Goal: Task Accomplishment & Management: Manage account settings

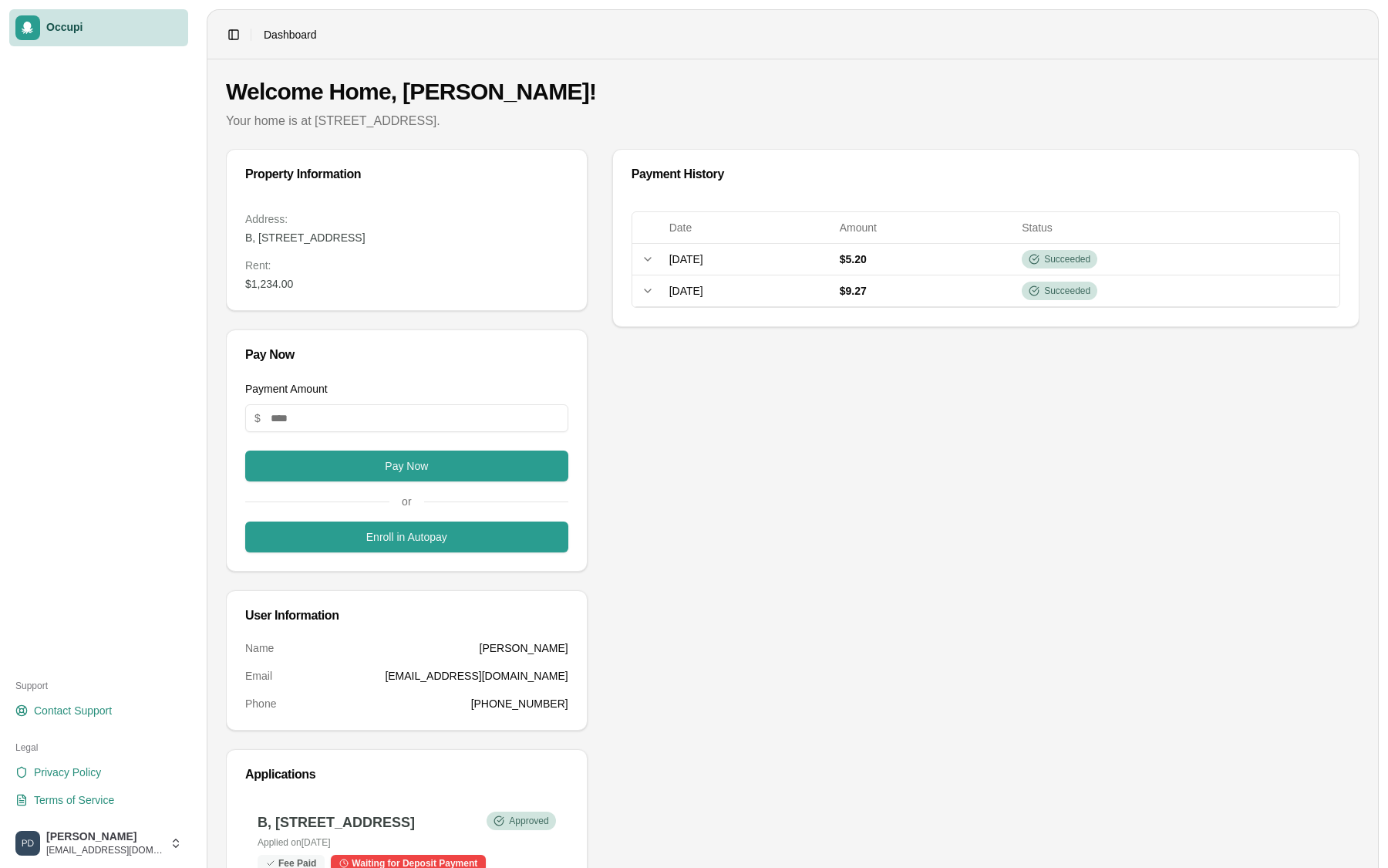
click at [109, 33] on span "Occupi" at bounding box center [114, 27] width 135 height 14
click at [127, 844] on html "Occupi Support Contact Support Legal Privacy Policy Terms of Service [PERSON_NA…" at bounding box center [694, 434] width 1388 height 868
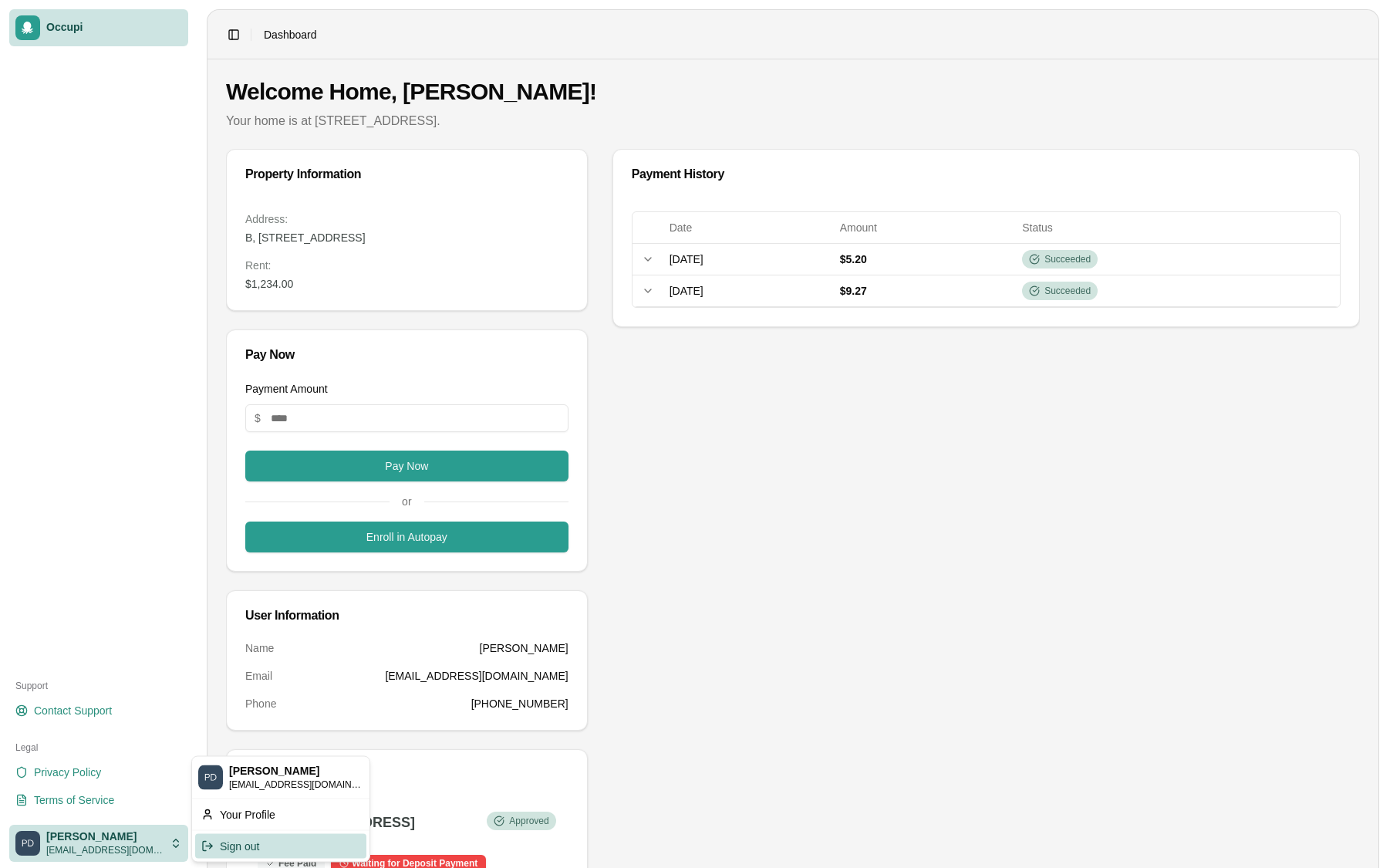
click at [238, 843] on div "Sign out" at bounding box center [281, 845] width 171 height 24
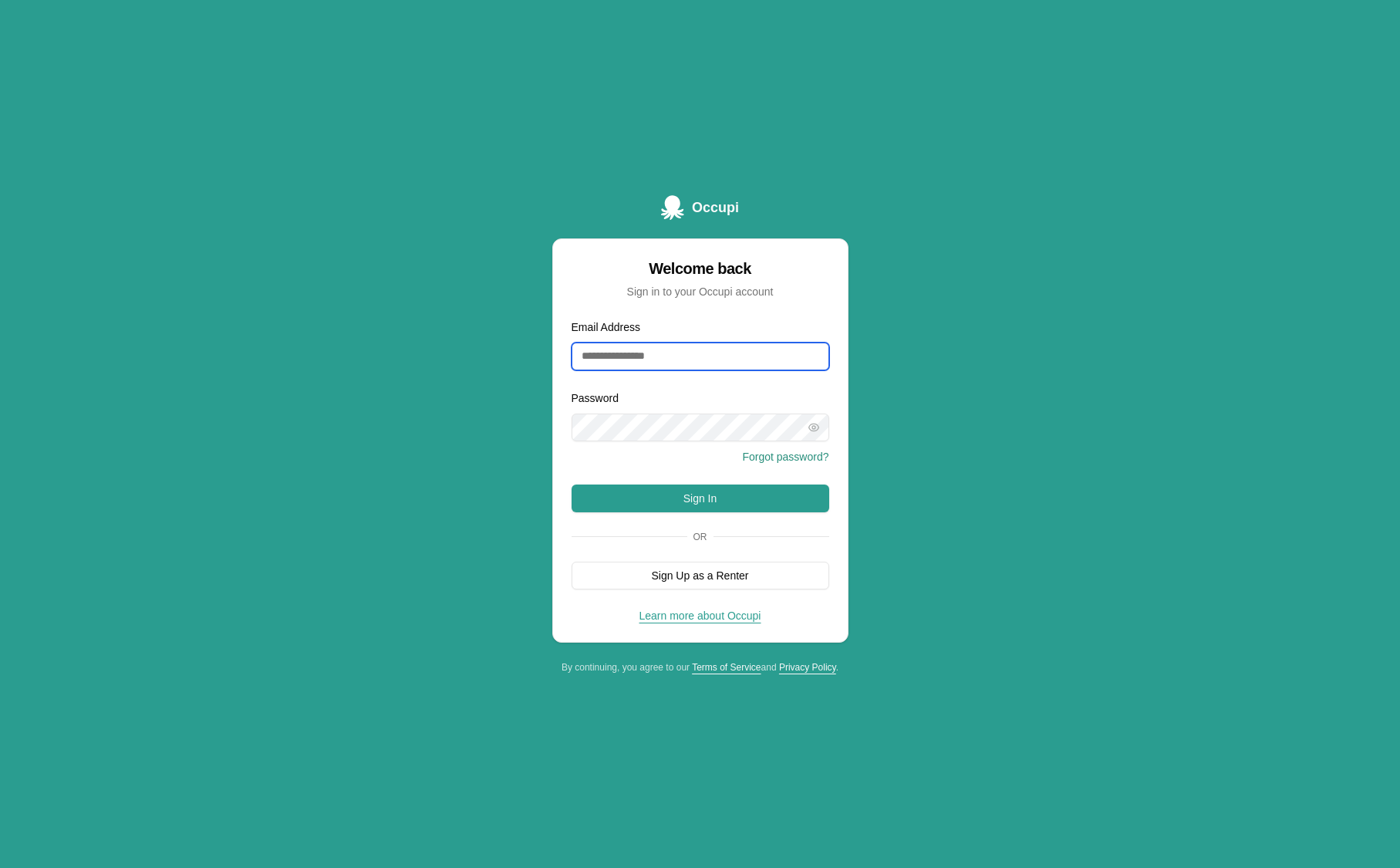
click at [680, 354] on input "Email Address" at bounding box center [700, 356] width 258 height 28
type input "**********"
click at [736, 504] on button "Sign In" at bounding box center [700, 498] width 258 height 28
